Goal: Manage account settings

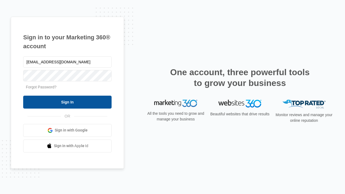
click at [67, 102] on input "Sign In" at bounding box center [67, 102] width 88 height 13
